Goal: Find specific page/section: Find specific page/section

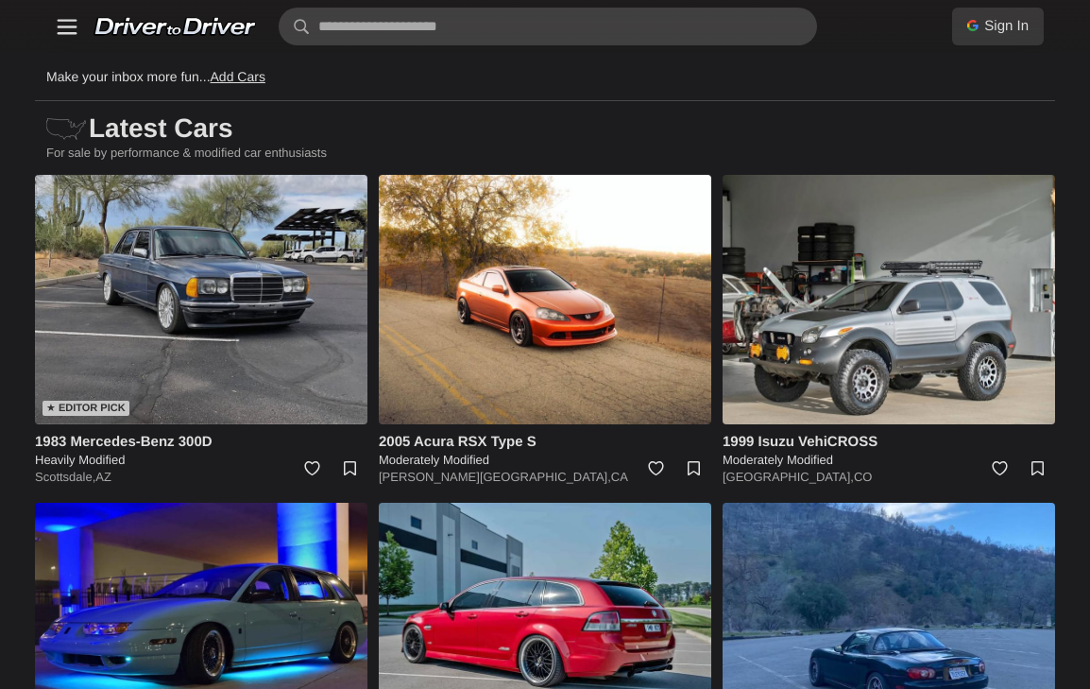
click at [211, 299] on img at bounding box center [201, 299] width 333 height 249
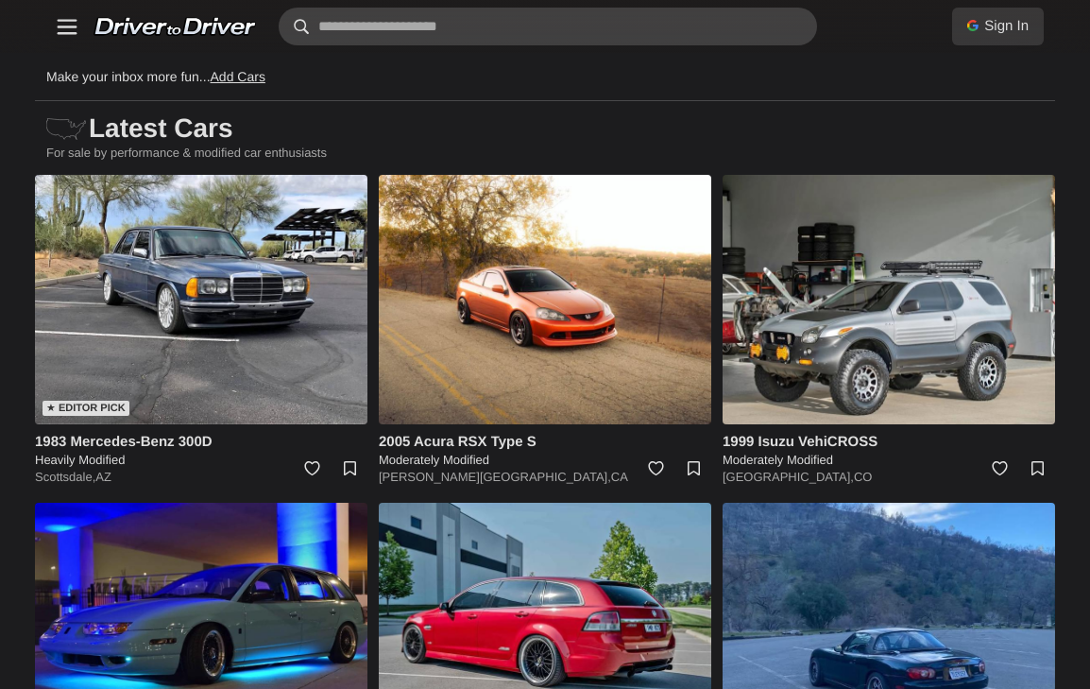
click at [427, 11] on input "text" at bounding box center [548, 27] width 539 height 38
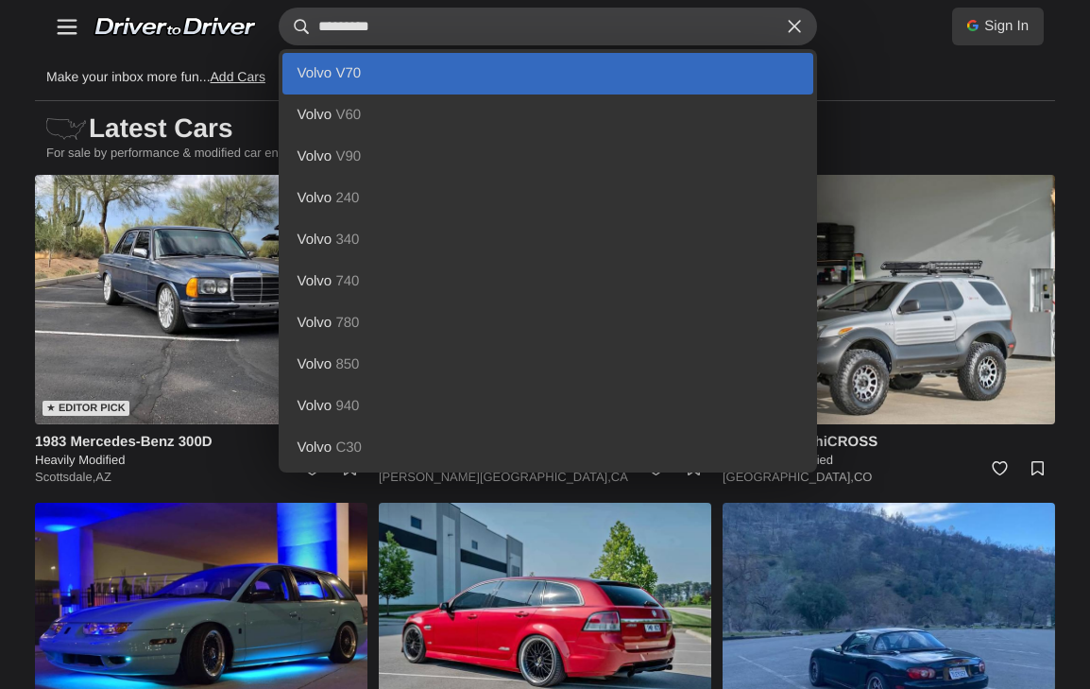
type input "*********"
click at [358, 73] on b "V70" at bounding box center [348, 73] width 26 height 16
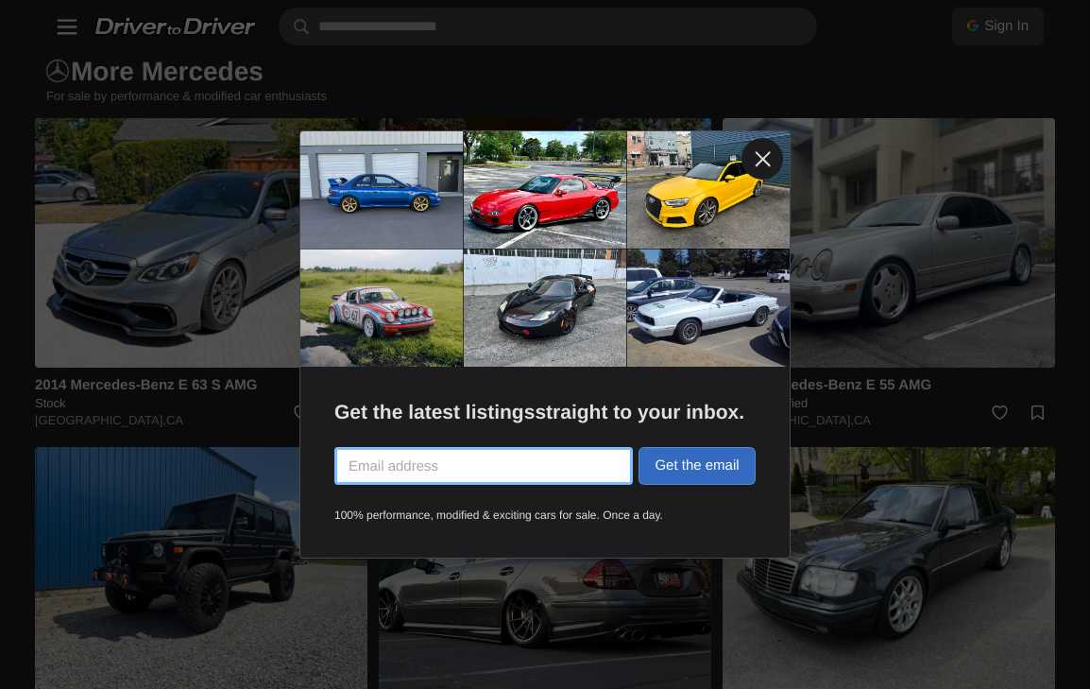
scroll to position [3155, 0]
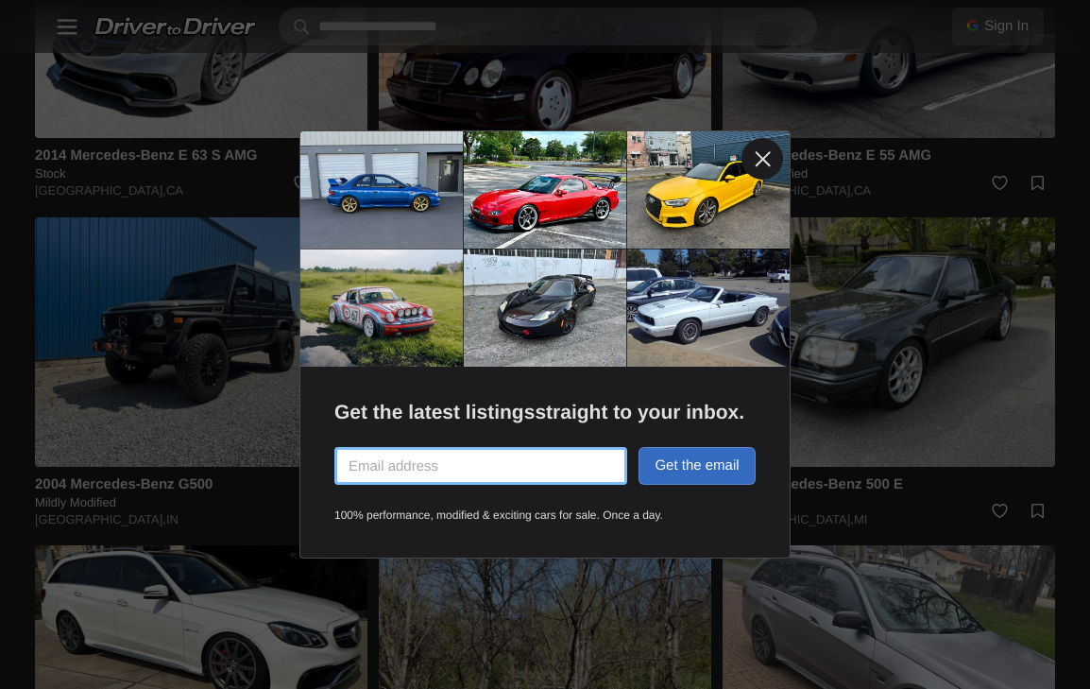
click at [762, 156] on link at bounding box center [763, 159] width 42 height 42
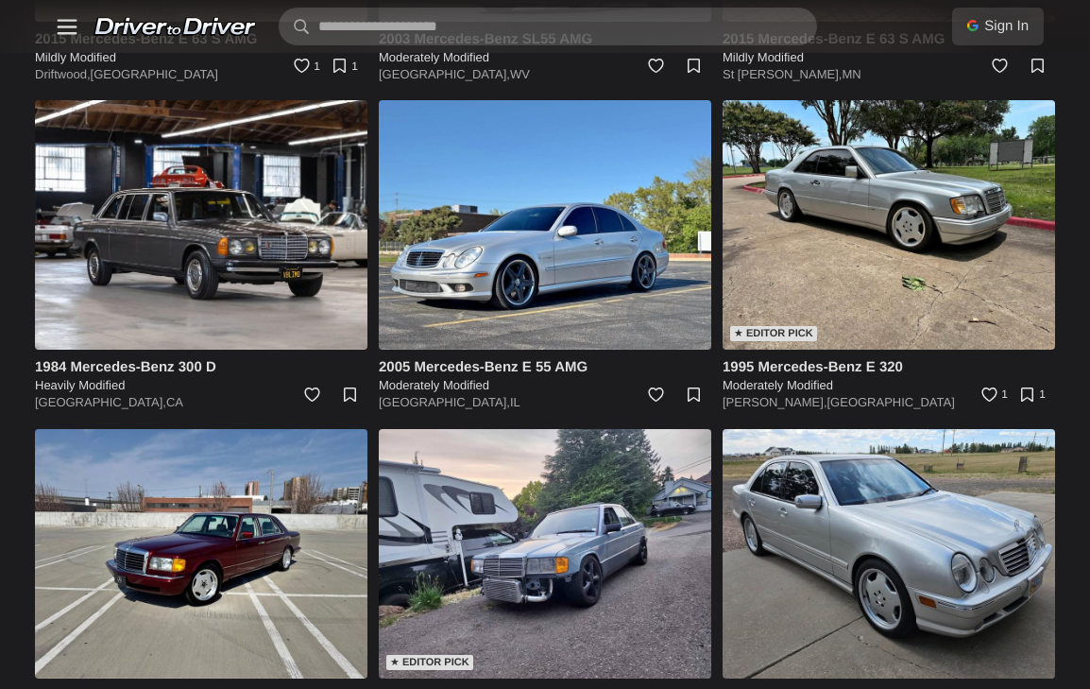
scroll to position [3982, 0]
